Goal: Transaction & Acquisition: Book appointment/travel/reservation

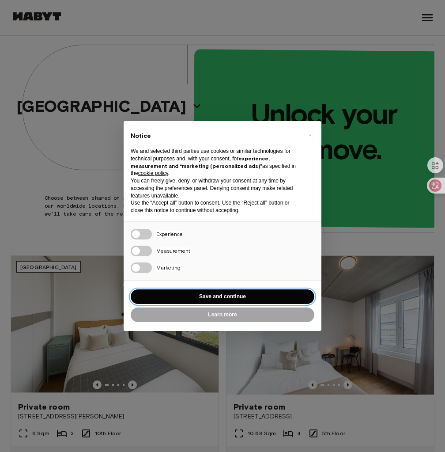
click at [208, 299] on button "Save and continue" at bounding box center [223, 296] width 184 height 15
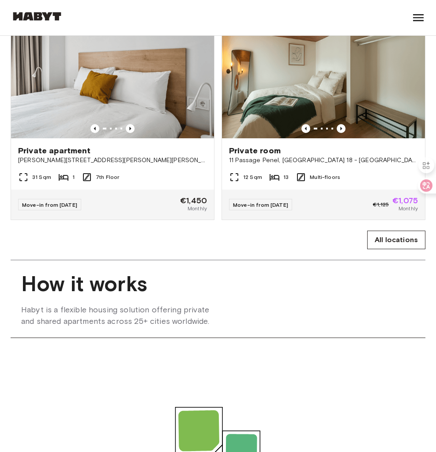
scroll to position [700, 0]
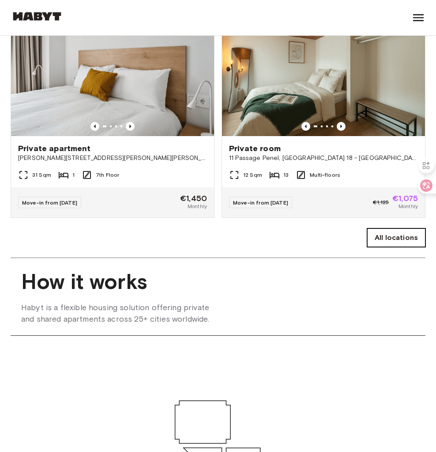
click at [383, 247] on link "All locations" at bounding box center [396, 237] width 58 height 19
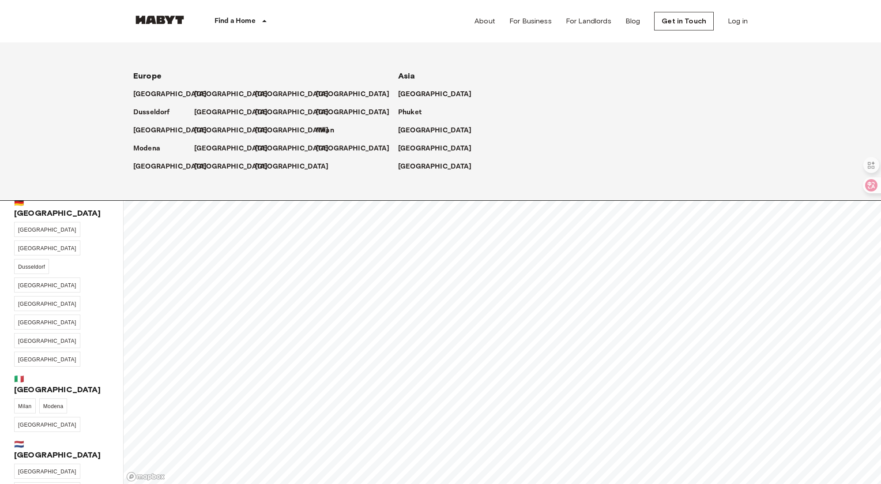
click at [240, 24] on p "Find a Home" at bounding box center [235, 21] width 41 height 11
click at [201, 94] on p "[GEOGRAPHIC_DATA]" at bounding box center [233, 94] width 74 height 11
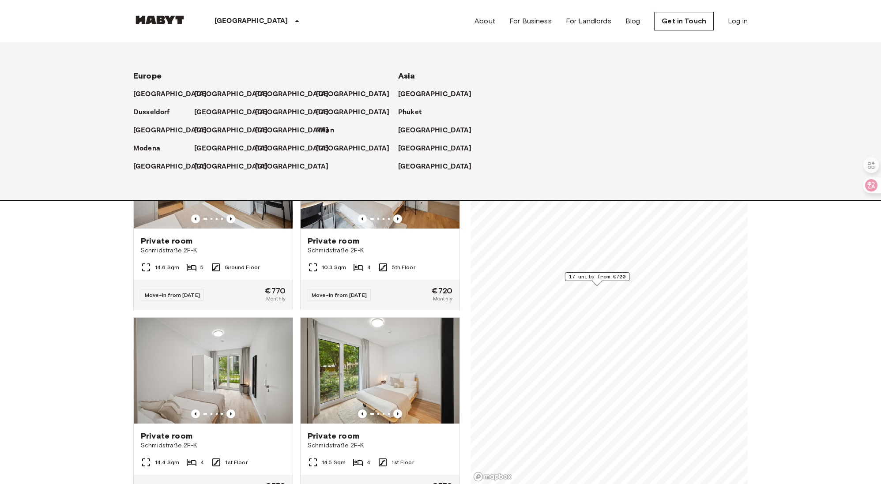
click at [445, 276] on span "17 units from €720" at bounding box center [597, 277] width 57 height 8
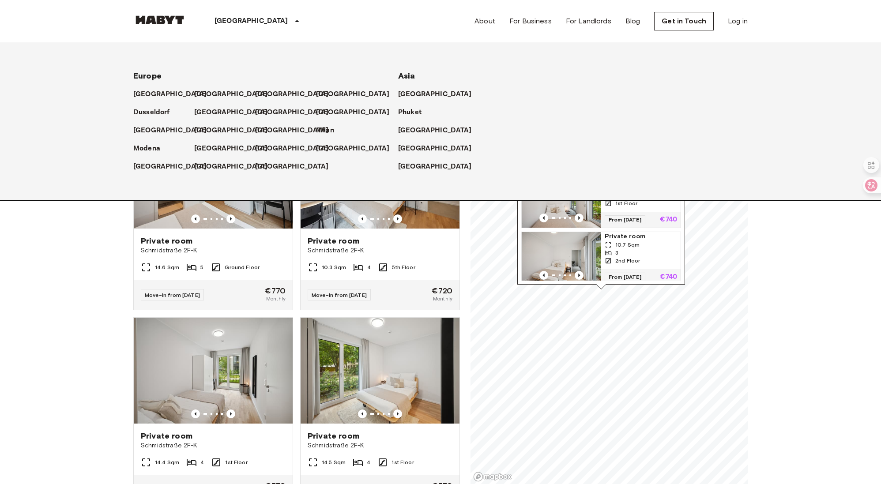
click at [445, 241] on span "Private room" at bounding box center [641, 236] width 72 height 9
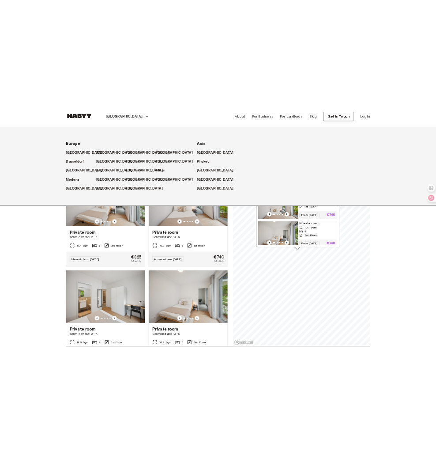
scroll to position [968, 0]
